Goal: Transaction & Acquisition: Book appointment/travel/reservation

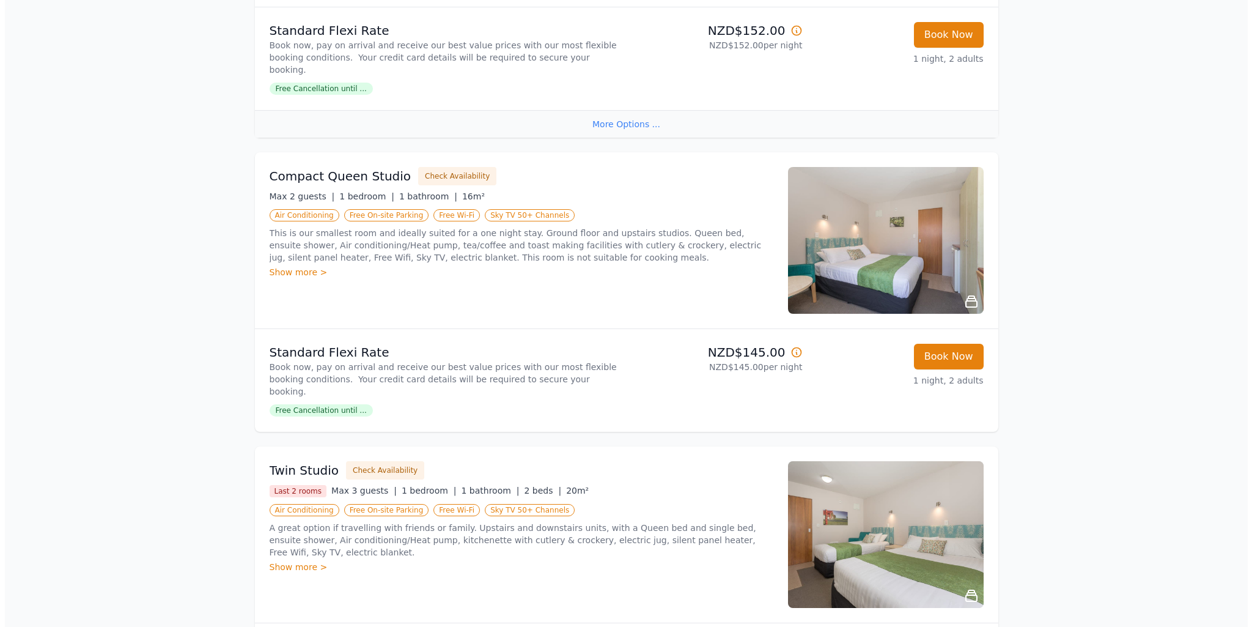
scroll to position [489, 0]
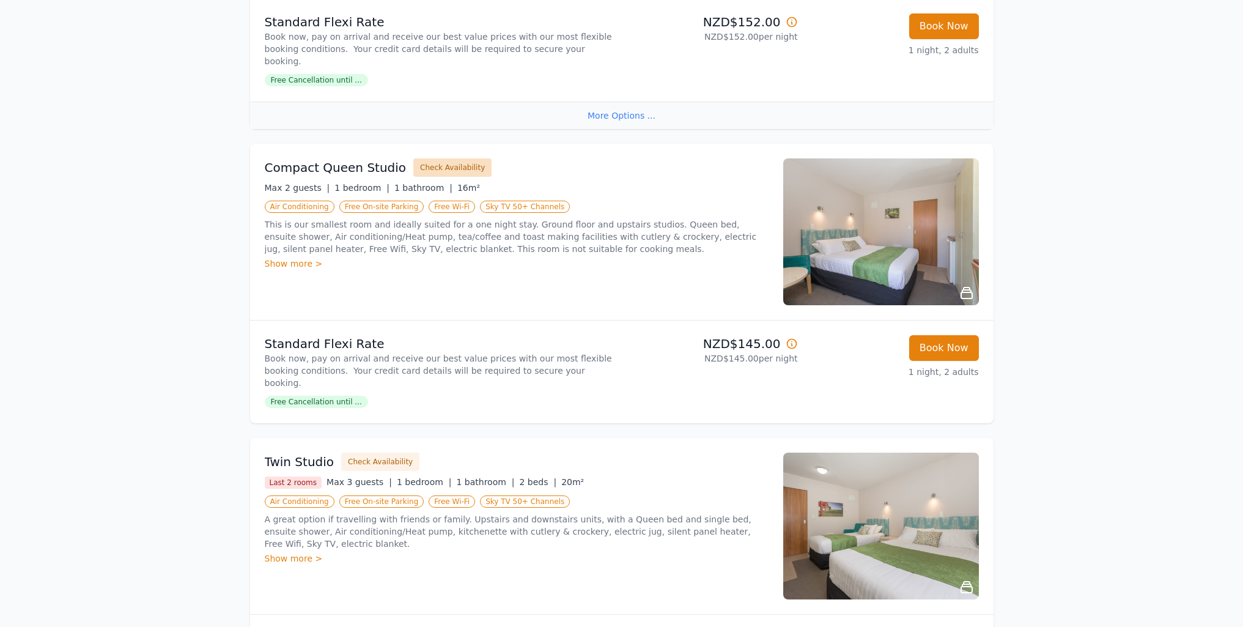
click at [446, 158] on button "Check Availability" at bounding box center [452, 167] width 78 height 18
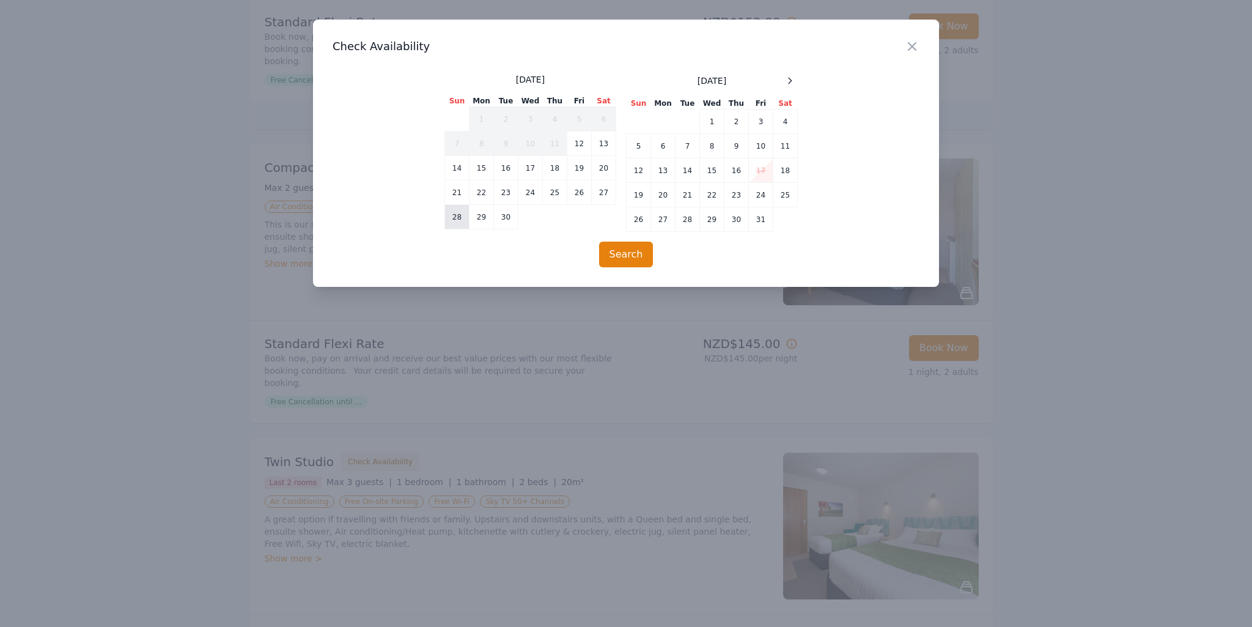
click at [454, 224] on td "28" at bounding box center [457, 217] width 24 height 24
click at [478, 221] on td "29" at bounding box center [482, 217] width 24 height 24
click at [637, 253] on button "Search" at bounding box center [626, 255] width 54 height 26
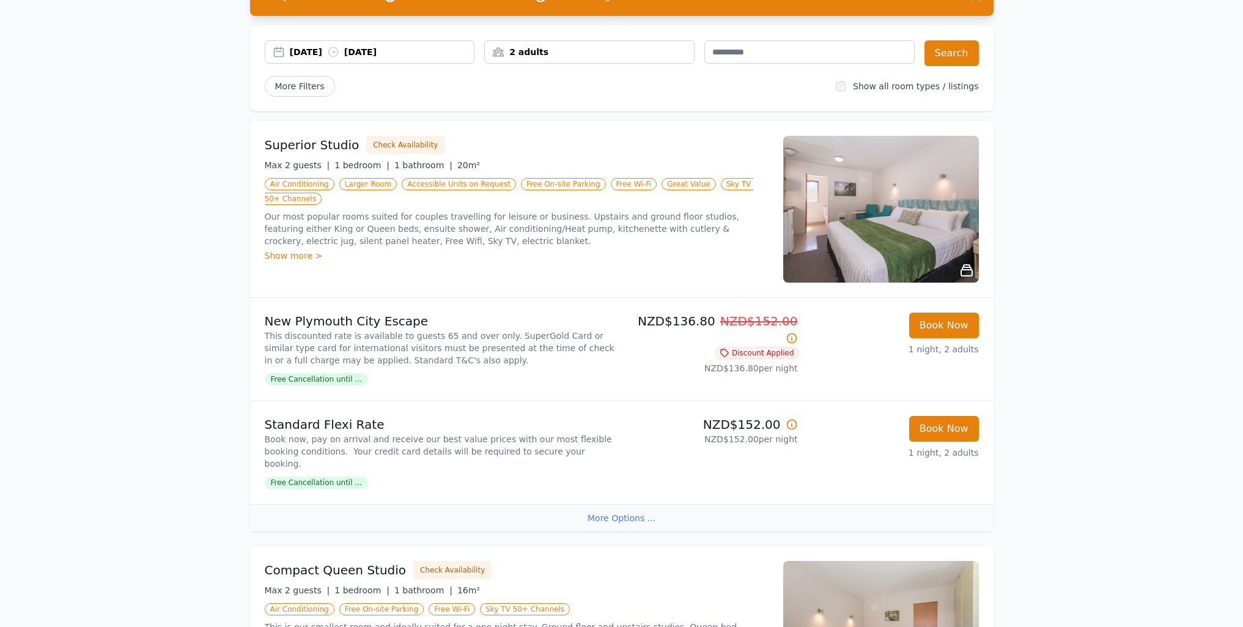
scroll to position [0, 0]
